Goal: Book appointment/travel/reservation

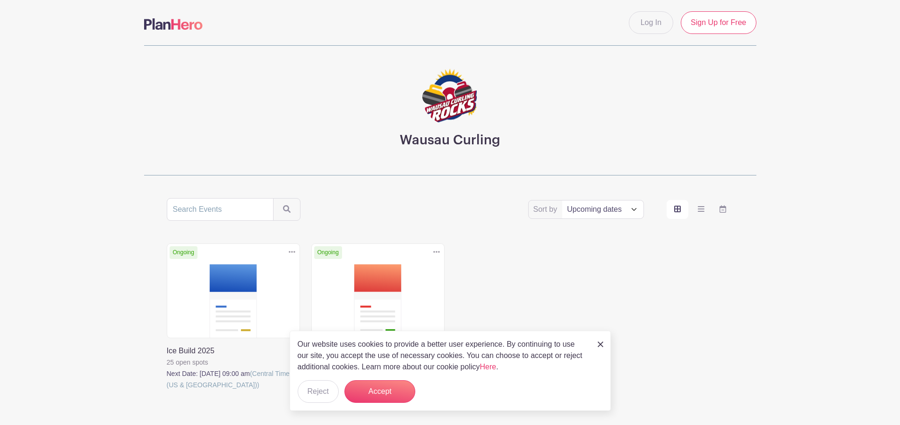
click at [167, 391] on link at bounding box center [167, 391] width 0 height 0
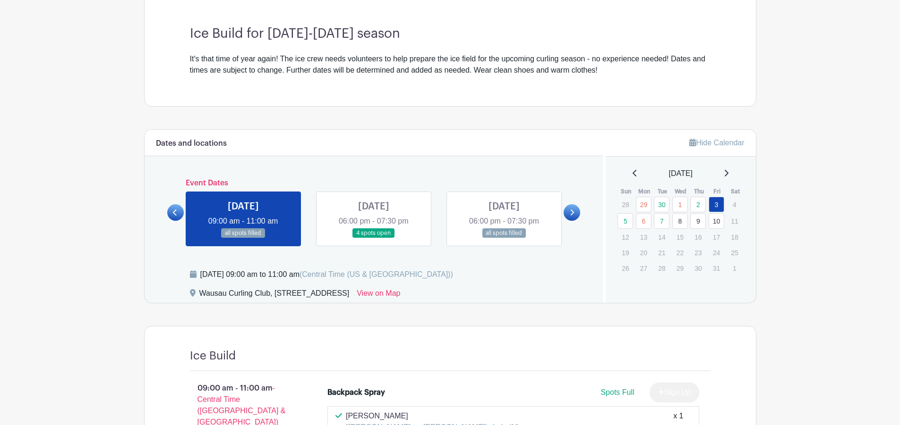
scroll to position [283, 0]
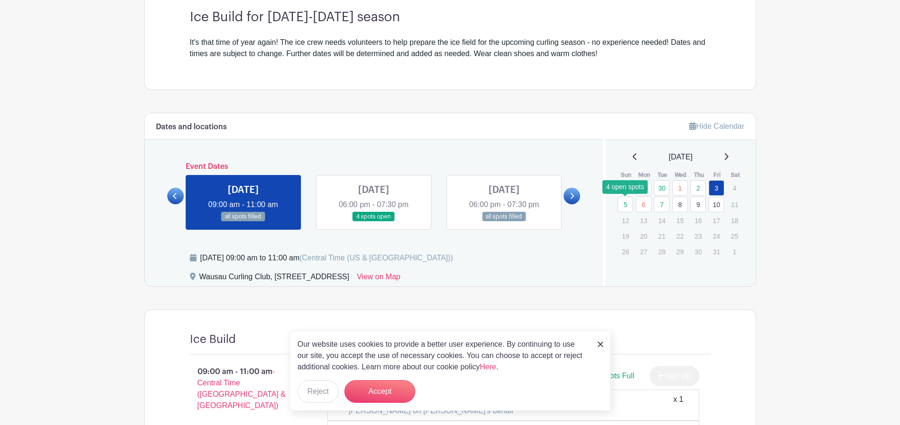
click at [625, 206] on link "5" at bounding box center [625, 205] width 16 height 16
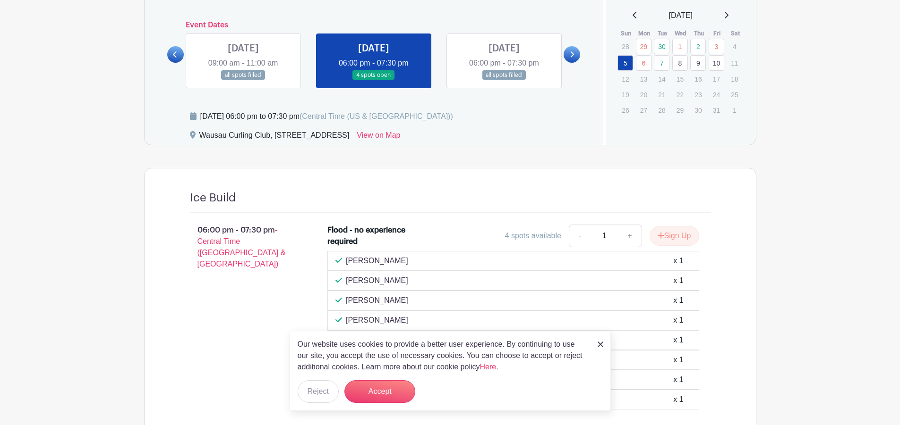
scroll to position [519, 0]
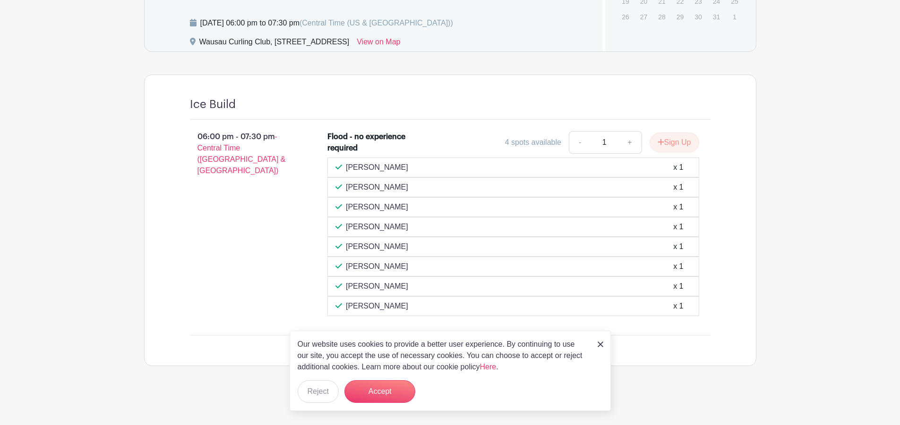
click at [602, 344] on img at bounding box center [600, 345] width 6 height 6
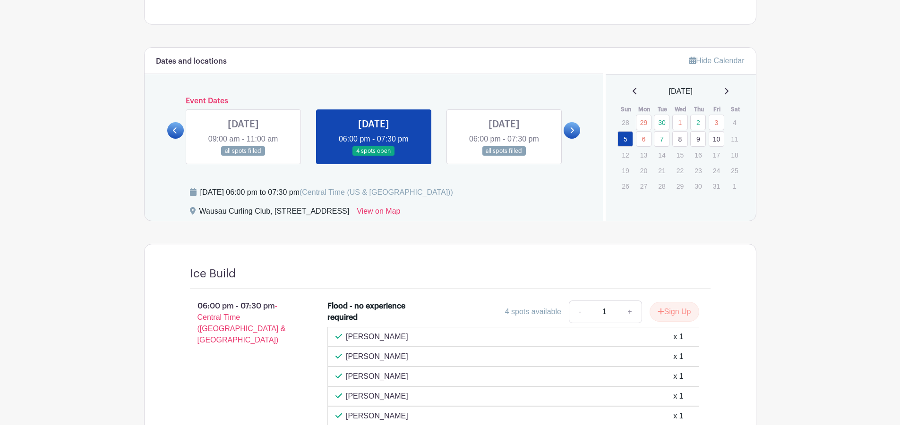
scroll to position [471, 0]
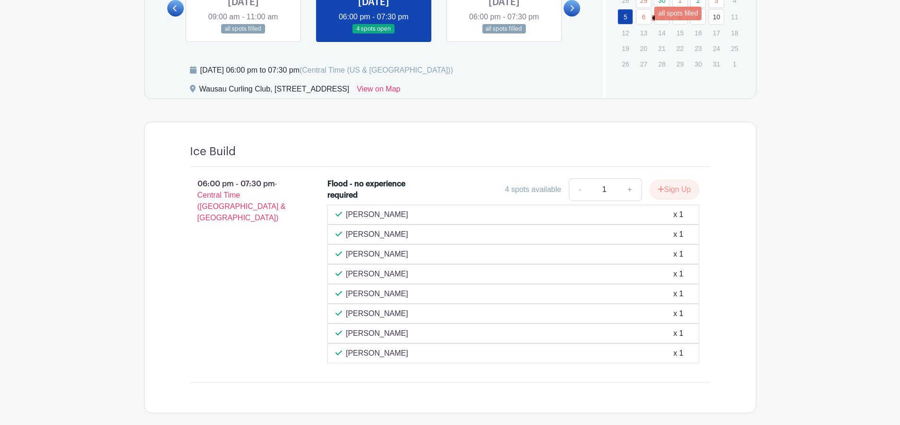
click at [646, 18] on link "6" at bounding box center [644, 17] width 16 height 16
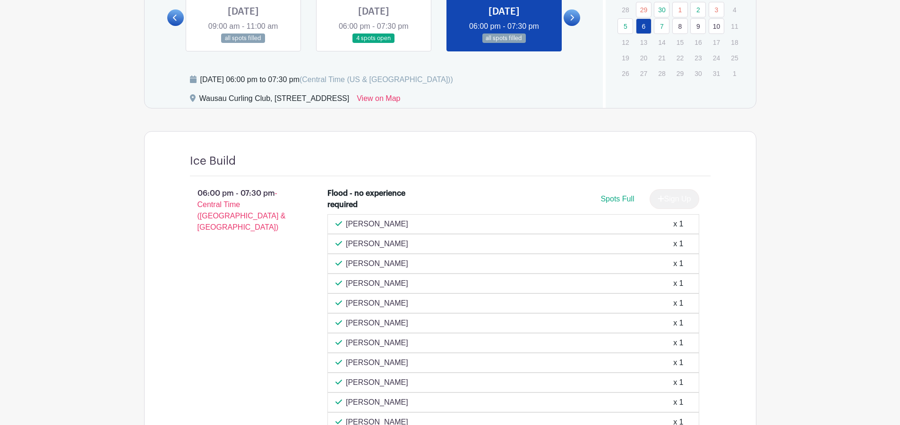
scroll to position [377, 0]
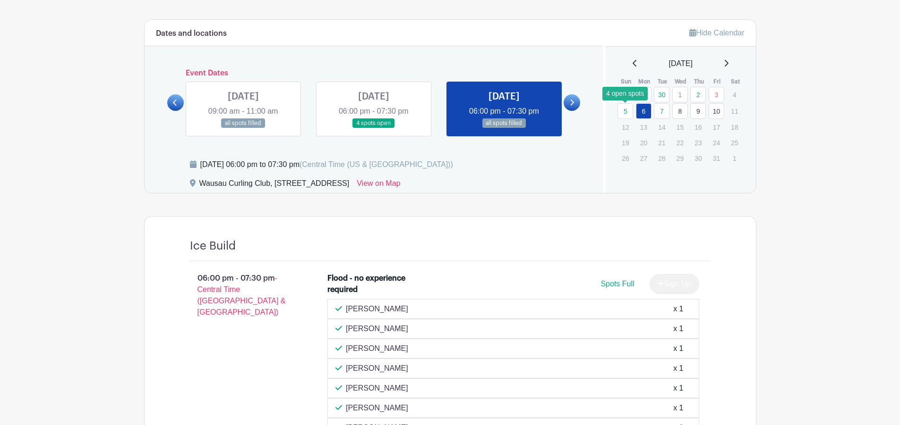
click at [630, 107] on link "5" at bounding box center [625, 111] width 16 height 16
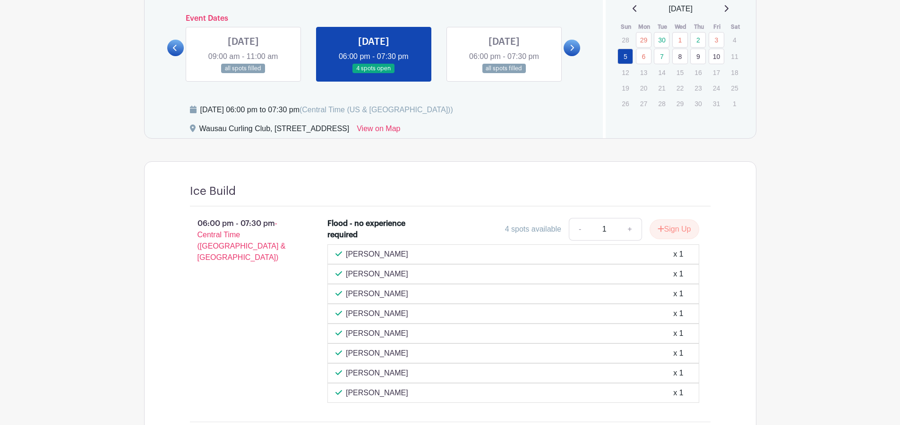
scroll to position [424, 0]
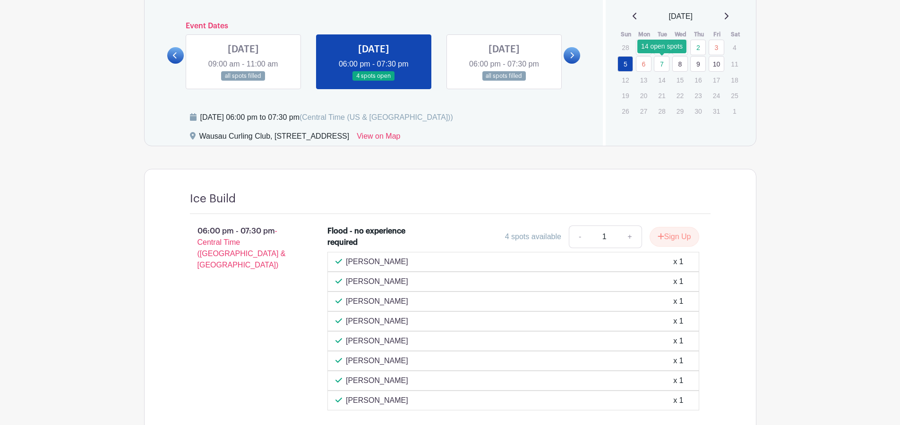
click at [657, 65] on link "7" at bounding box center [662, 64] width 16 height 16
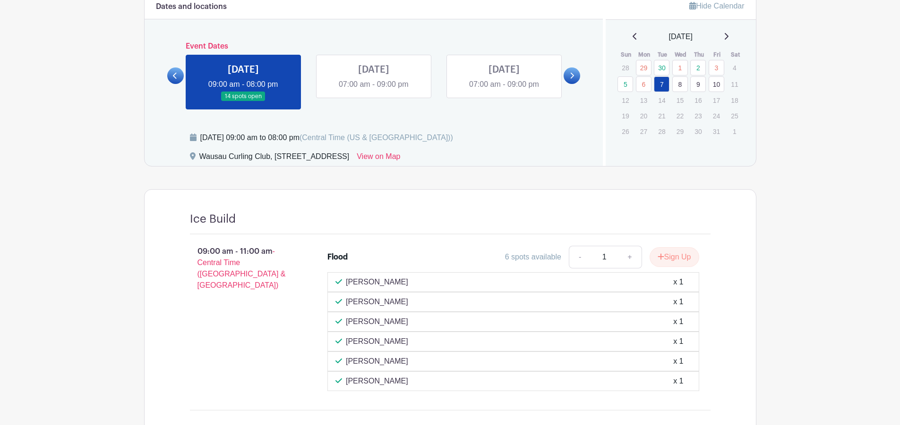
scroll to position [340, 0]
